Goal: Task Accomplishment & Management: Manage account settings

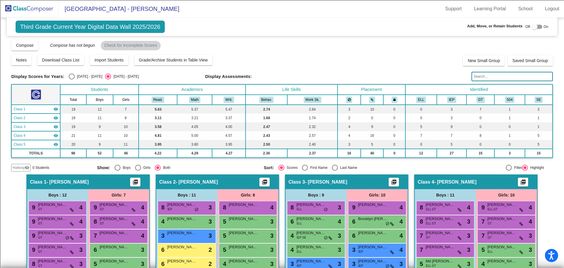
scroll to position [118, 0]
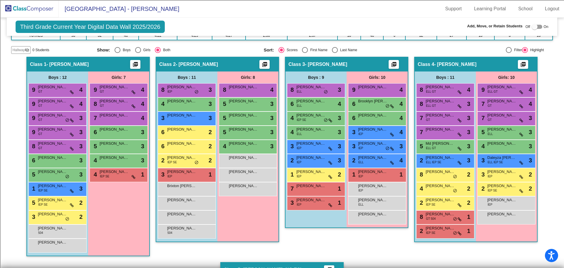
click at [37, 6] on img at bounding box center [29, 8] width 59 height 17
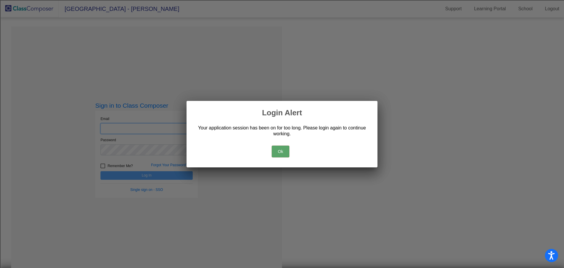
type input "[EMAIL_ADDRESS][DOMAIN_NAME]"
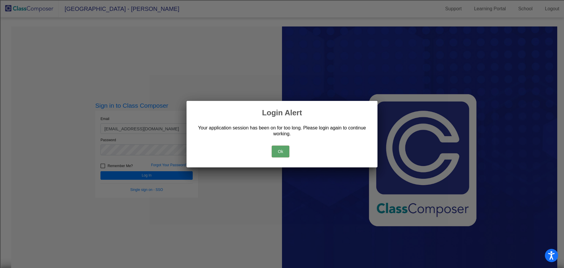
click at [273, 154] on button "Ok" at bounding box center [281, 151] width 18 height 12
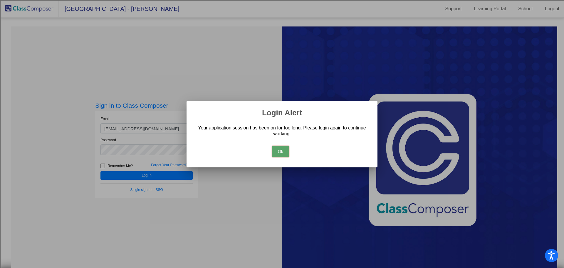
click at [283, 152] on button "Ok" at bounding box center [281, 151] width 18 height 12
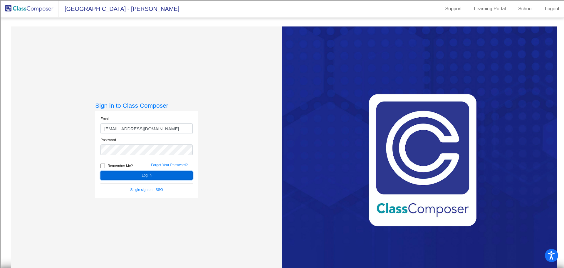
click at [163, 175] on button "Log In" at bounding box center [147, 175] width 92 height 9
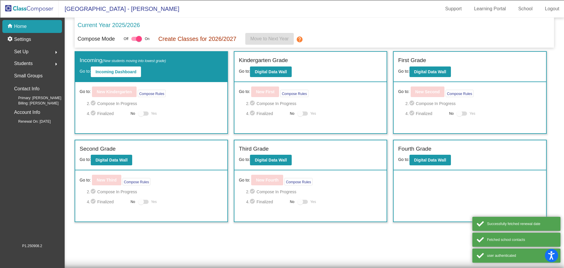
click at [48, 55] on div "Set Up arrow_right" at bounding box center [34, 52] width 56 height 12
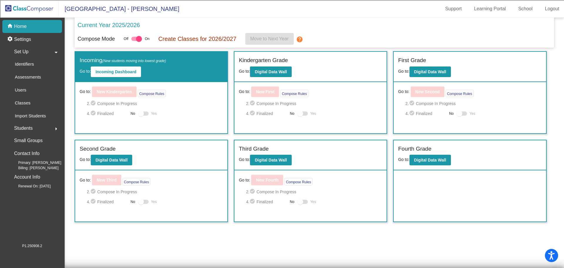
click at [45, 123] on div "Students arrow_right" at bounding box center [34, 128] width 56 height 12
click at [44, 128] on link "All Students" at bounding box center [34, 127] width 56 height 13
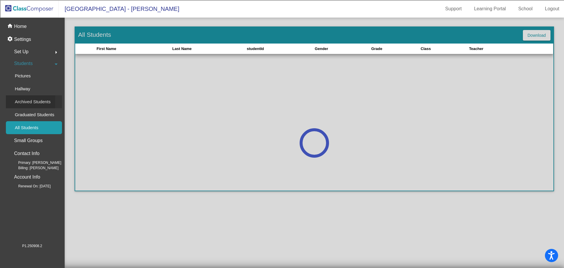
click at [38, 101] on p "Archived Students" at bounding box center [33, 101] width 36 height 7
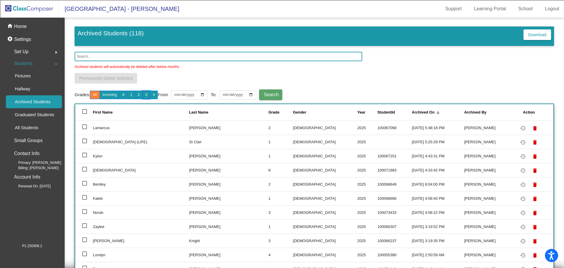
click at [145, 95] on button "3" at bounding box center [147, 95] width 8 height 9
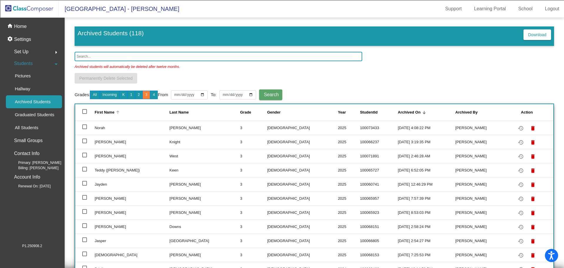
click at [104, 112] on div "First Name" at bounding box center [105, 112] width 20 height 6
click at [141, 94] on button "2" at bounding box center [139, 95] width 8 height 9
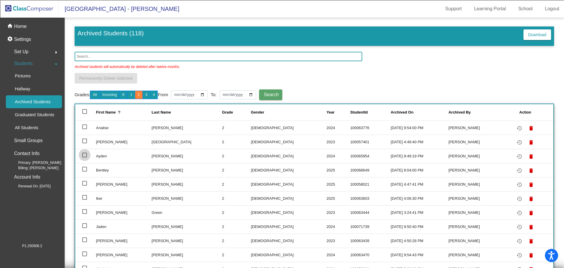
click at [85, 155] on div at bounding box center [84, 155] width 5 height 5
click at [85, 157] on input "select row 4" at bounding box center [84, 157] width 0 height 0
click at [84, 155] on div at bounding box center [84, 155] width 5 height 5
click at [84, 157] on input "deselect row 4" at bounding box center [84, 157] width 0 height 0
checkbox input "false"
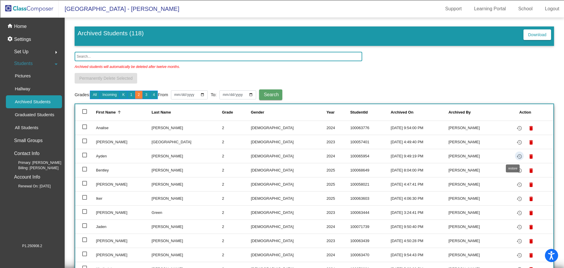
click at [516, 156] on mat-icon "restore" at bounding box center [519, 156] width 7 height 7
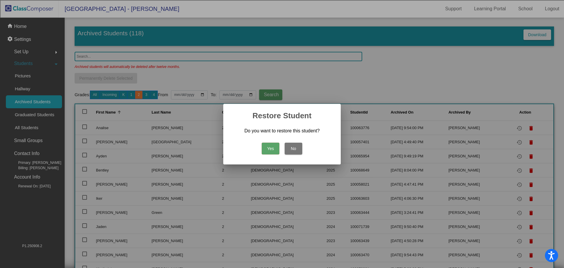
click at [269, 148] on button "Yes" at bounding box center [271, 149] width 18 height 12
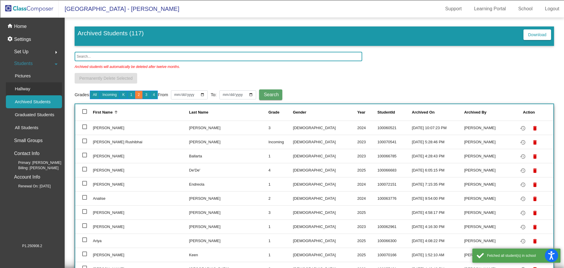
click at [24, 88] on p "Hallway" at bounding box center [23, 88] width 16 height 7
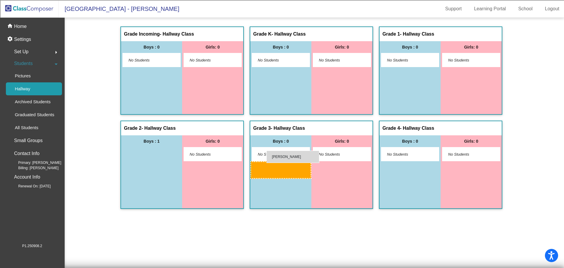
drag, startPoint x: 142, startPoint y: 155, endPoint x: 267, endPoint y: 150, distance: 124.7
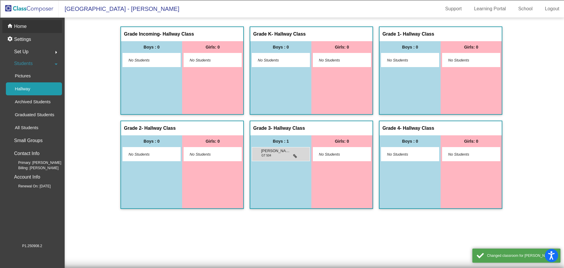
click at [22, 26] on p "Home" at bounding box center [20, 26] width 13 height 7
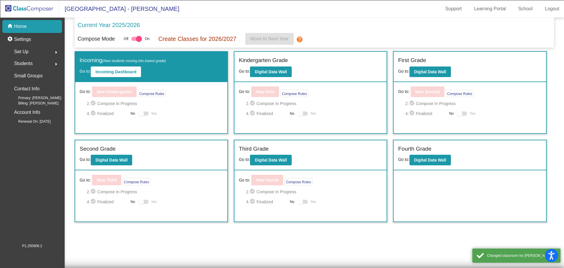
click at [33, 11] on img at bounding box center [29, 8] width 59 height 17
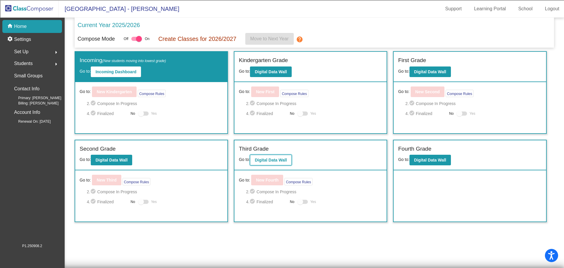
click at [270, 159] on b "Digital Data Wall" at bounding box center [271, 160] width 32 height 5
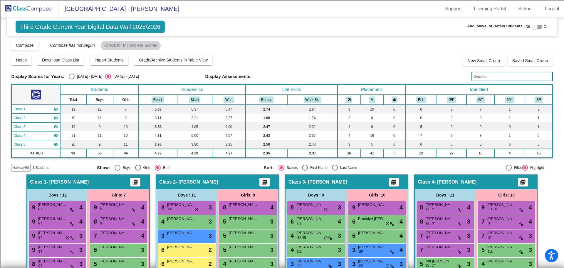
click at [27, 166] on mat-icon "visibility_off" at bounding box center [27, 167] width 5 height 5
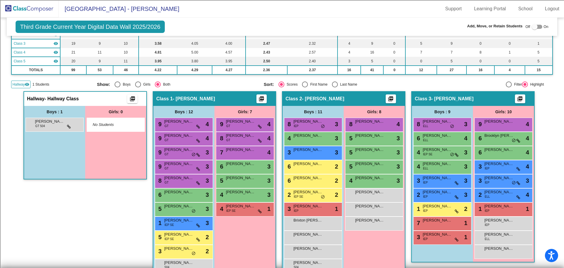
scroll to position [118, 0]
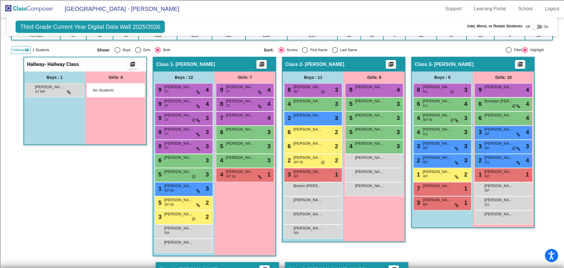
drag, startPoint x: 53, startPoint y: 87, endPoint x: 173, endPoint y: 124, distance: 125.5
click at [172, 125] on div "Hallway - Hallway Class picture_as_pdf Add Student First Name Last Name Student…" at bounding box center [282, 255] width 542 height 396
click at [538, 26] on div at bounding box center [537, 27] width 11 height 4
checkbox input "true"
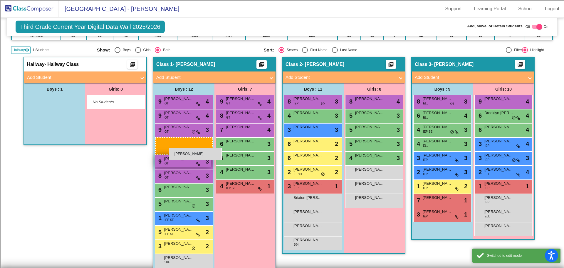
drag, startPoint x: 51, startPoint y: 104, endPoint x: 169, endPoint y: 147, distance: 125.1
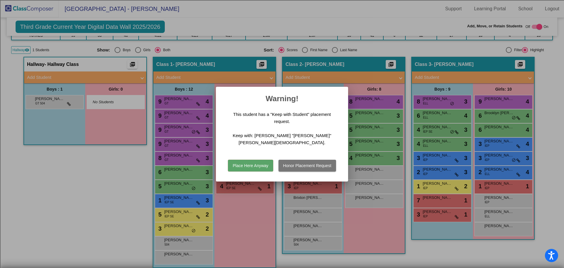
click at [244, 160] on button "Place Here Anyway" at bounding box center [250, 166] width 45 height 12
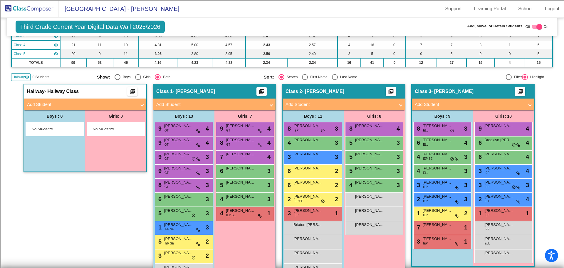
scroll to position [88, 0]
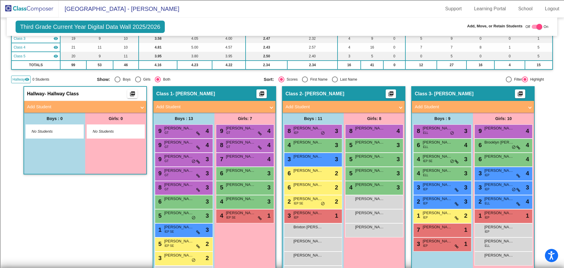
click at [24, 78] on span "Hallway" at bounding box center [18, 79] width 12 height 5
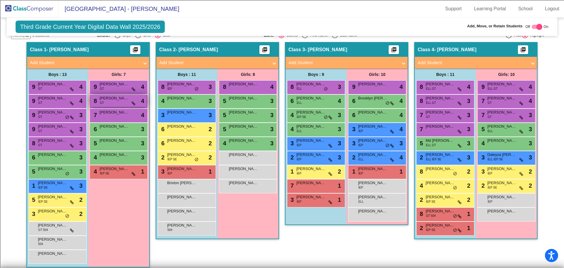
scroll to position [147, 0]
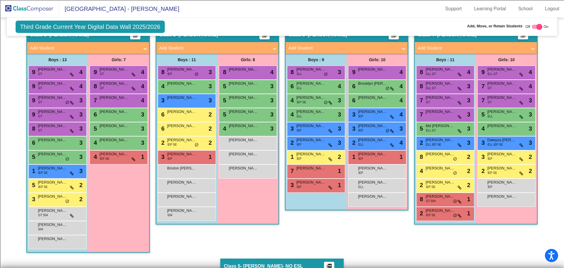
click at [125, 194] on div "Girls: 7 9 [PERSON_NAME] GT lock do_not_disturb_alt 4 8 [PERSON_NAME] GT lock d…" at bounding box center [118, 153] width 61 height 198
